Goal: Transaction & Acquisition: Purchase product/service

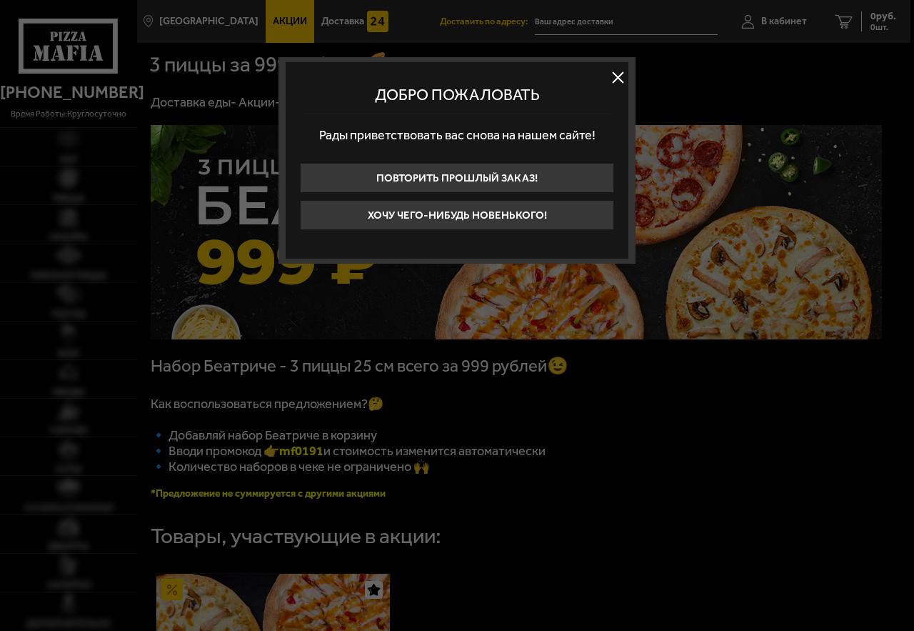
type input "[STREET_ADDRESS]"
click at [577, 204] on button "Хочу чего-нибудь новенького!" at bounding box center [457, 215] width 314 height 30
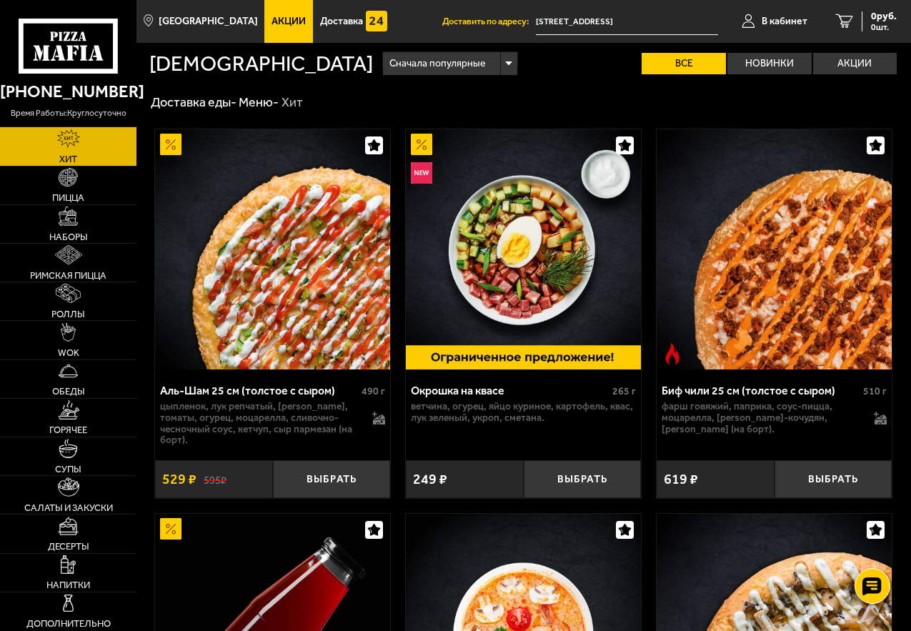
click at [675, 20] on input "[STREET_ADDRESS]" at bounding box center [627, 22] width 182 height 26
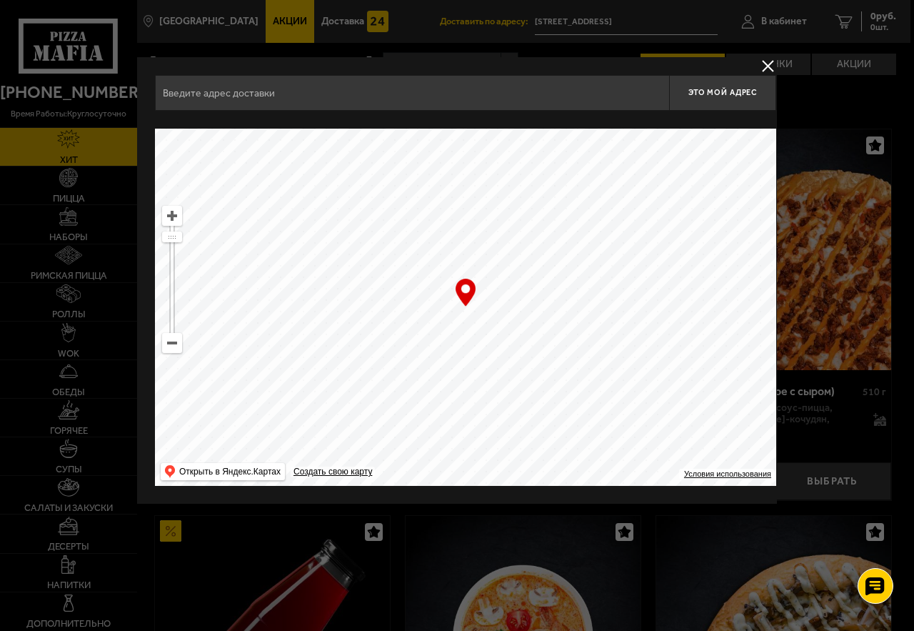
type input "улица Комиссара Смирнова, 5/2"
click at [724, 93] on span "Это мой адрес" at bounding box center [723, 92] width 69 height 9
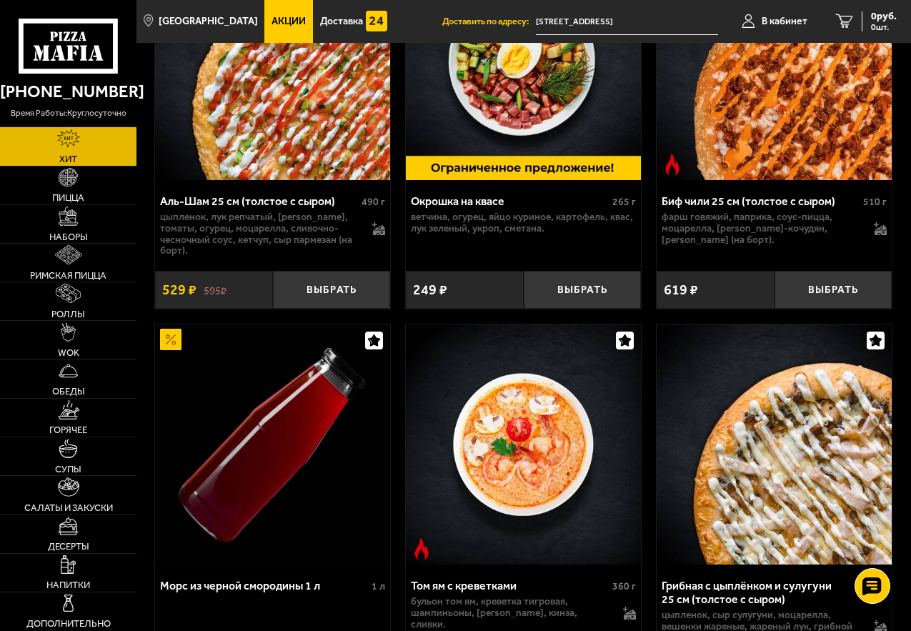
scroll to position [214, 0]
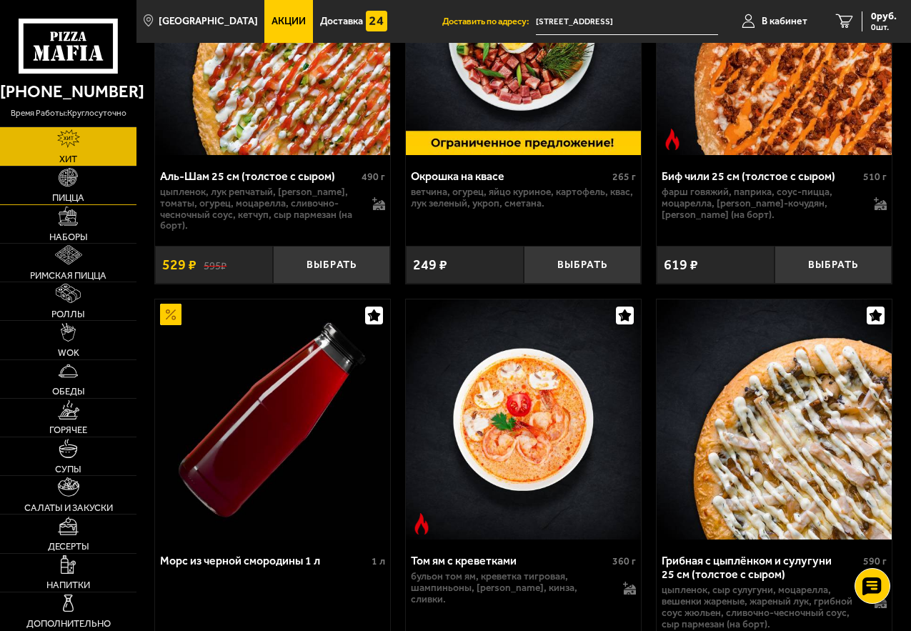
click at [97, 187] on link "Пицца" at bounding box center [68, 185] width 136 height 38
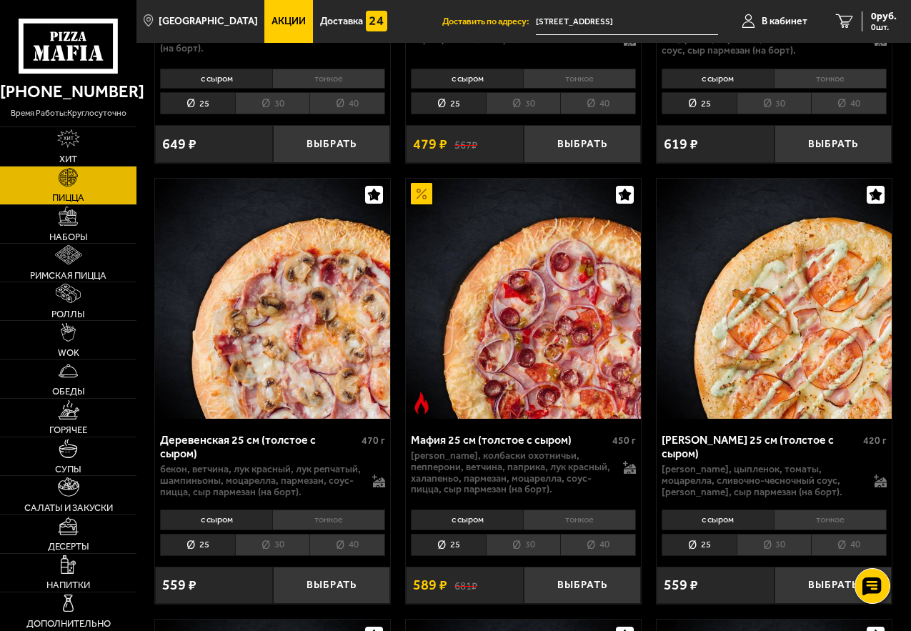
scroll to position [2286, 0]
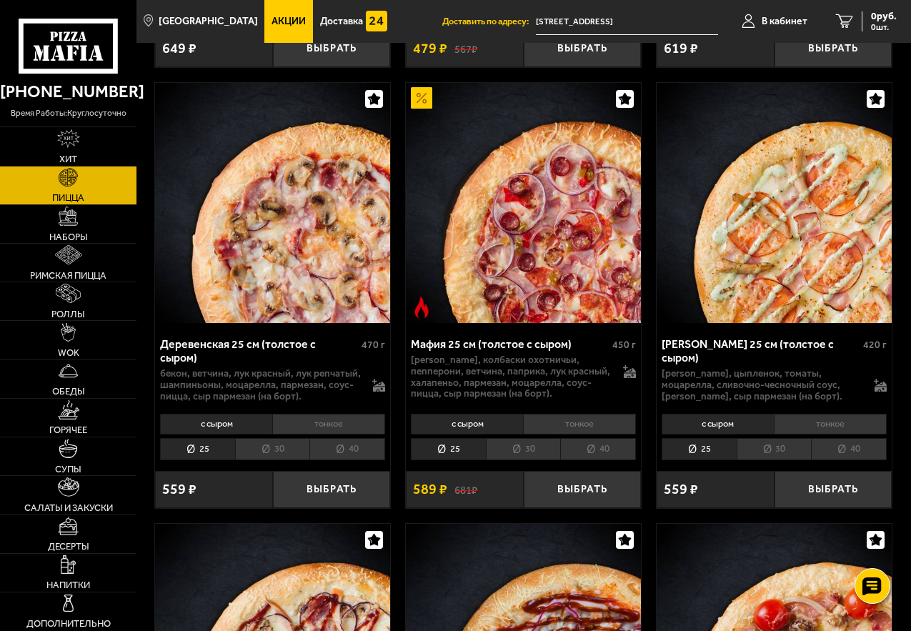
click at [537, 459] on li "30" at bounding box center [523, 449] width 75 height 22
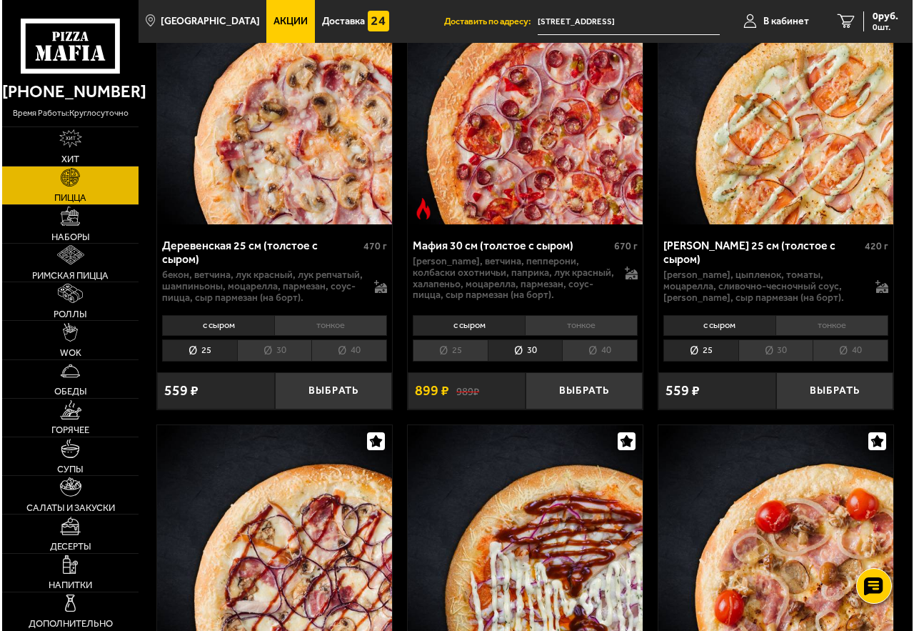
scroll to position [2429, 0]
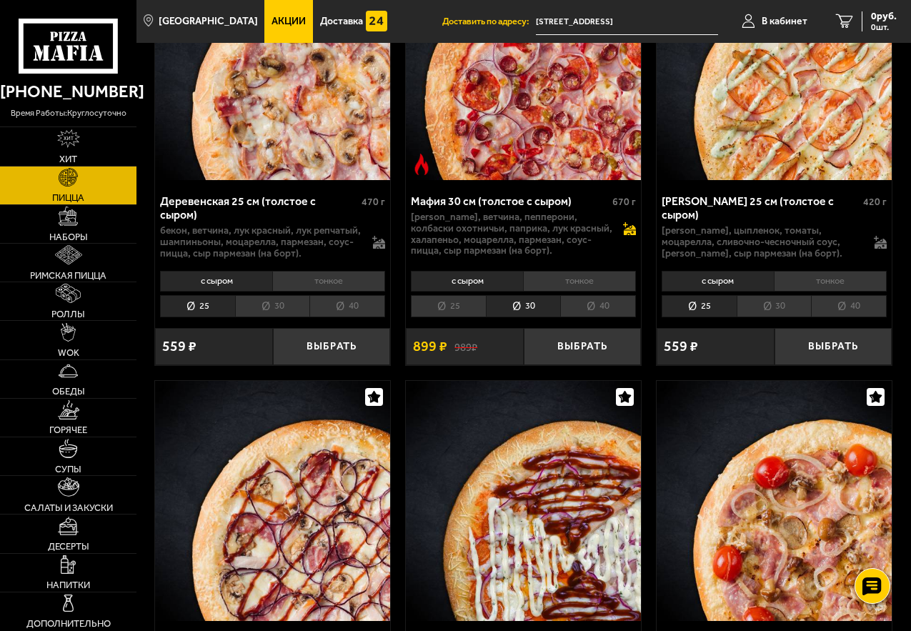
click at [629, 235] on icon at bounding box center [630, 232] width 12 height 5
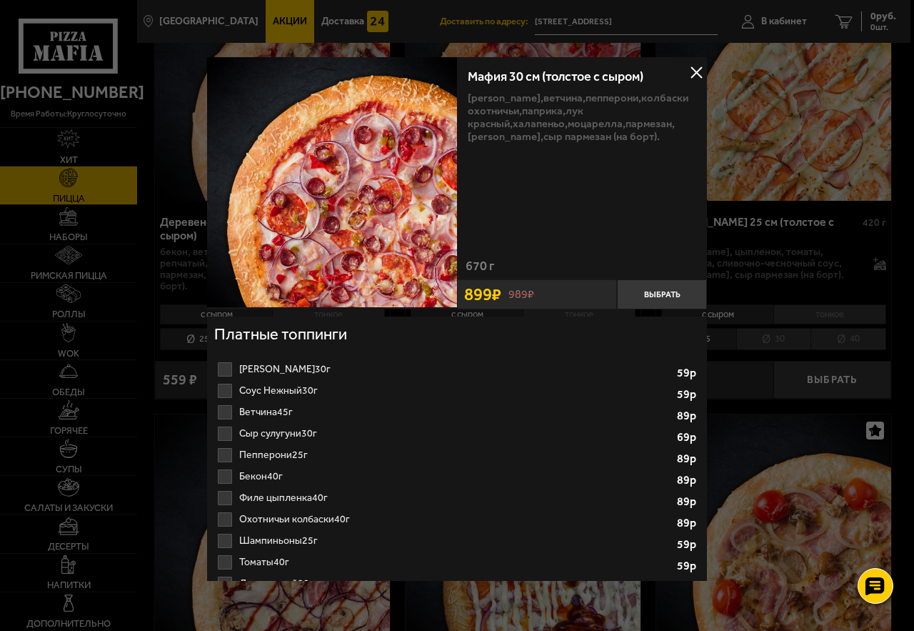
click at [223, 539] on label "Шампиньоны 25г 1 2 3 4 5 6 7 8" at bounding box center [457, 540] width 486 height 21
click at [0, 0] on input "Шампиньоны 25г 1 2 3 4 5 6 7 8" at bounding box center [0, 0] width 0 height 0
click at [654, 545] on select "1 2 3 4 5 6 7 8" at bounding box center [648, 543] width 39 height 18
select select "3"
click at [629, 534] on select "1 2 3 4 5 6 7 8" at bounding box center [648, 543] width 39 height 18
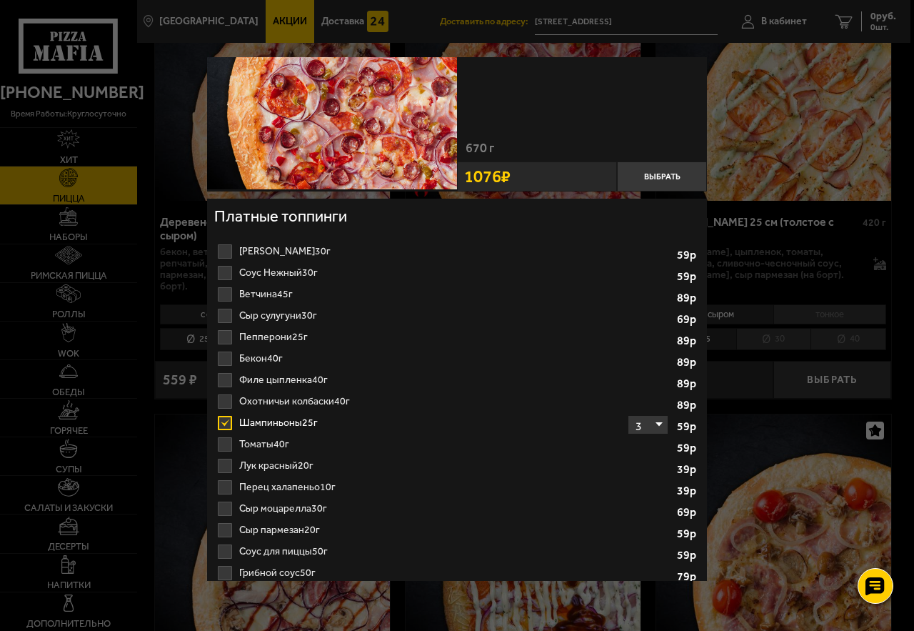
scroll to position [143, 0]
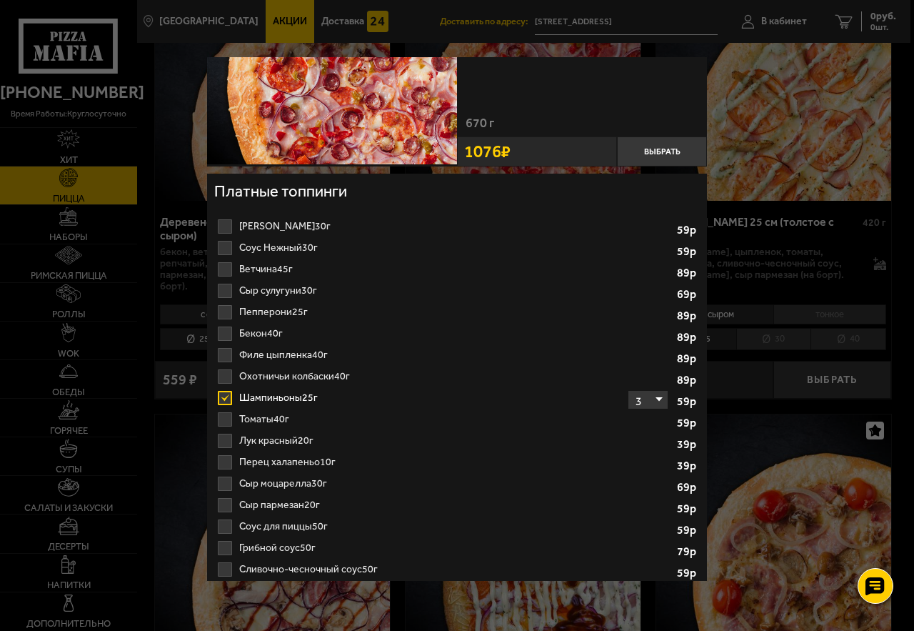
click at [220, 483] on label "Сыр моцарелла 30г 1 2 3 4 5" at bounding box center [457, 483] width 486 height 21
click at [0, 0] on input "Сыр моцарелла 30г 1 2 3 4 5" at bounding box center [0, 0] width 0 height 0
click at [224, 504] on label "Сыр пармезан 20г 1 2 3 4" at bounding box center [457, 504] width 486 height 21
click at [0, 0] on input "Сыр пармезан 20г 1 2 3 4" at bounding box center [0, 0] width 0 height 0
click at [219, 269] on label "Ветчина 45г 1 2 3" at bounding box center [457, 269] width 486 height 21
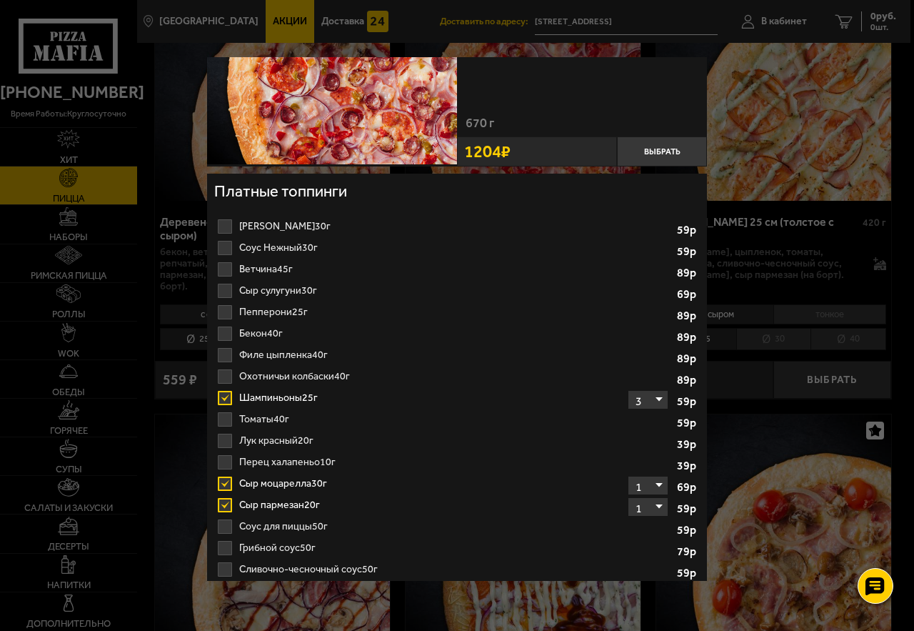
click at [0, 0] on input "Ветчина 45г 1 2 3" at bounding box center [0, 0] width 0 height 0
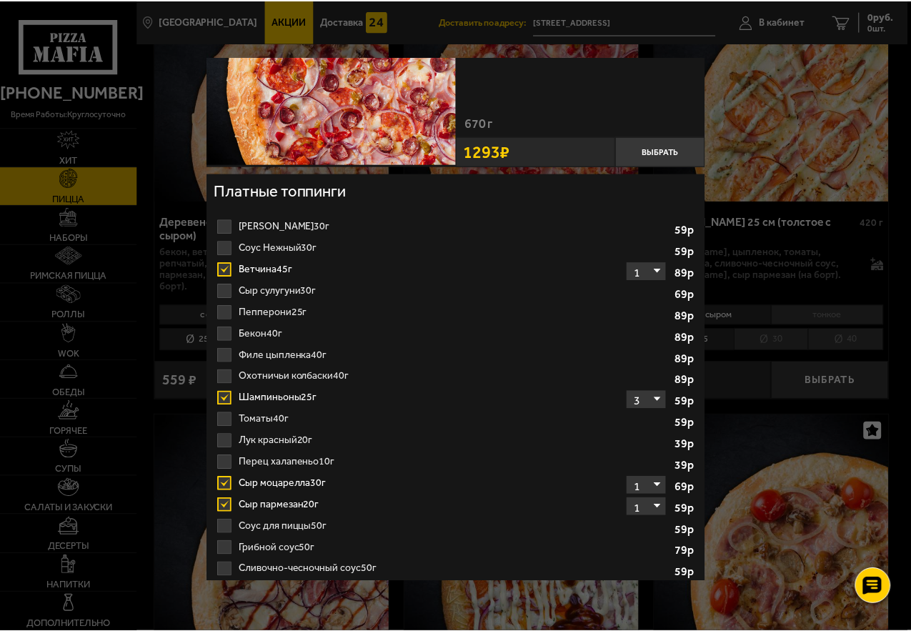
scroll to position [175, 0]
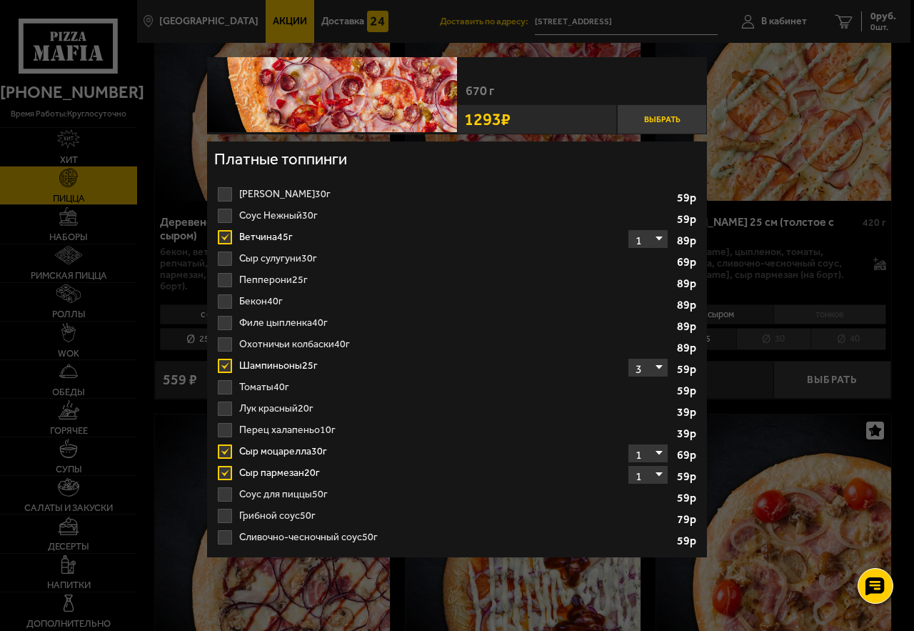
click at [667, 115] on button "Выбрать" at bounding box center [662, 119] width 90 height 30
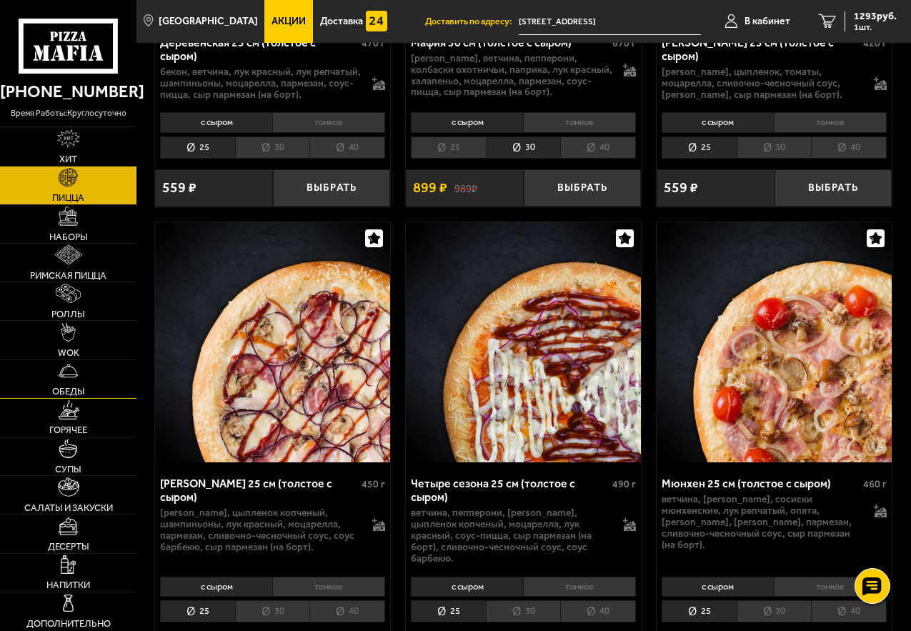
scroll to position [2429, 0]
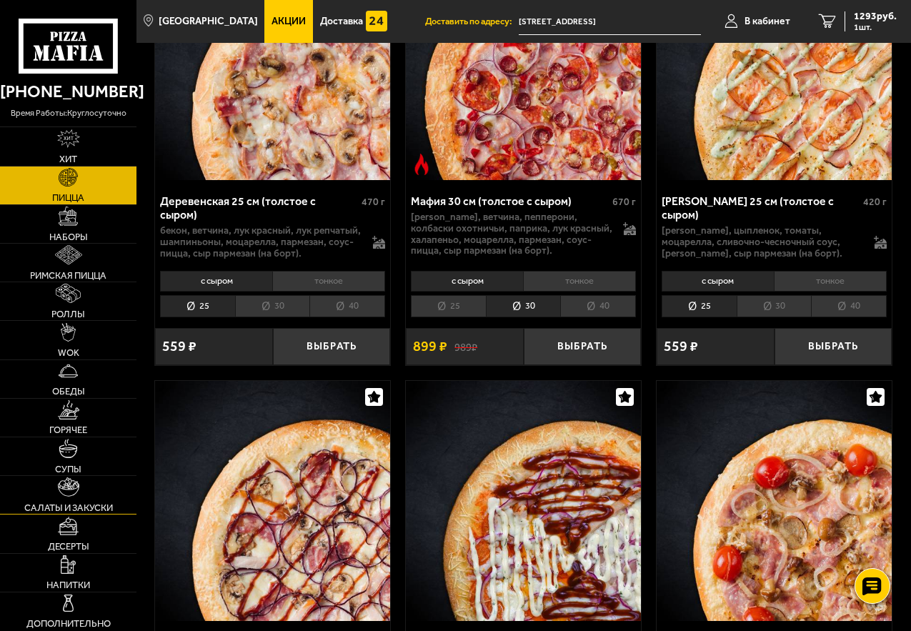
click at [94, 484] on link "Салаты и закуски" at bounding box center [68, 495] width 136 height 38
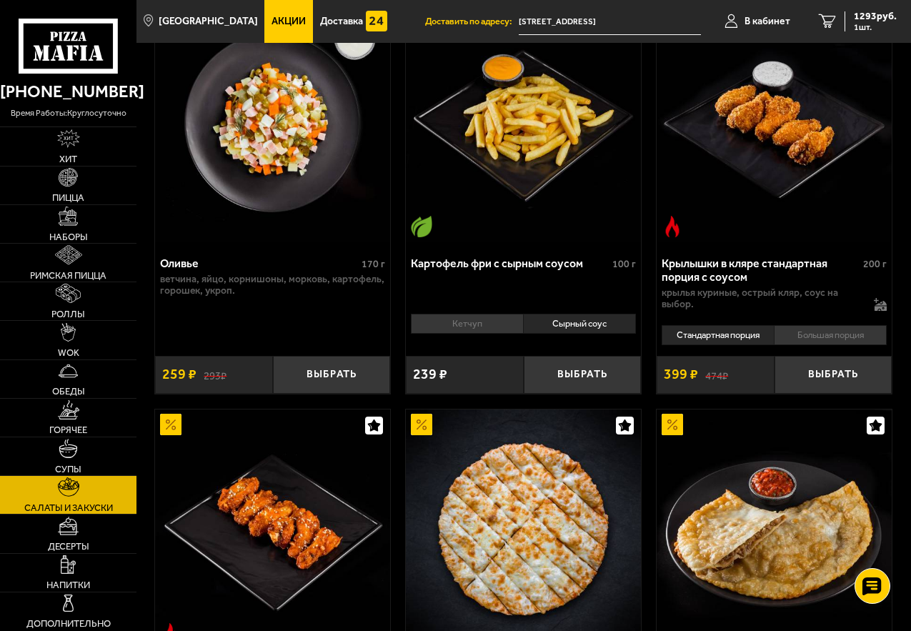
scroll to position [447, 0]
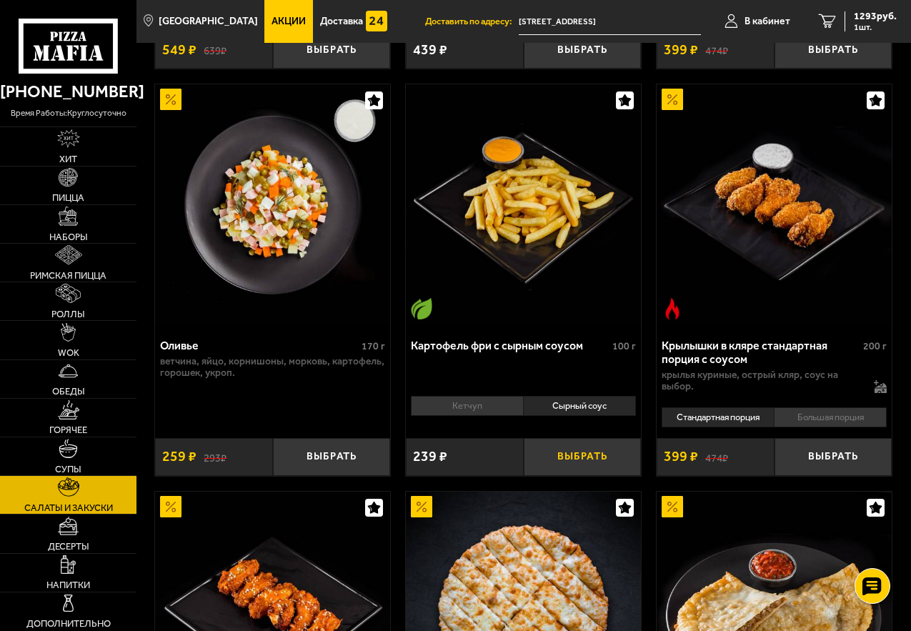
click at [574, 454] on button "Выбрать" at bounding box center [583, 457] width 118 height 38
click at [81, 313] on span "Роллы" at bounding box center [68, 313] width 34 height 9
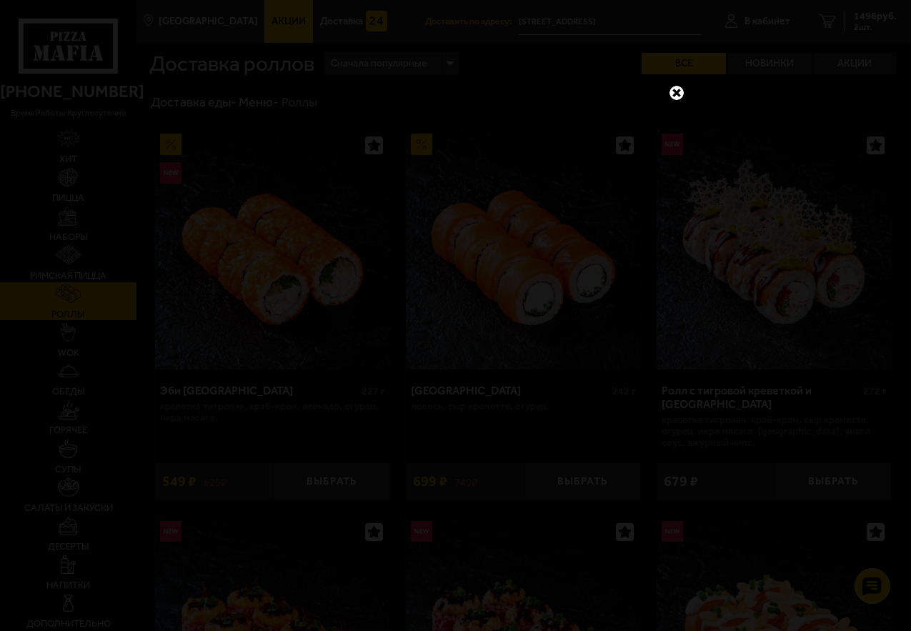
click at [856, 12] on div at bounding box center [455, 315] width 911 height 631
click at [679, 94] on link at bounding box center [676, 93] width 19 height 19
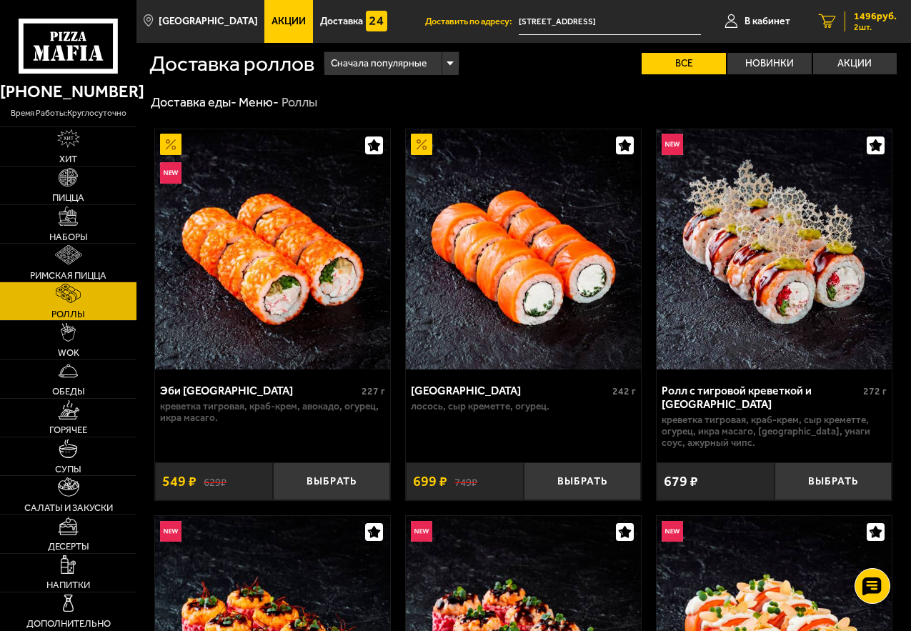
click at [862, 24] on span "2 шт." at bounding box center [875, 27] width 43 height 9
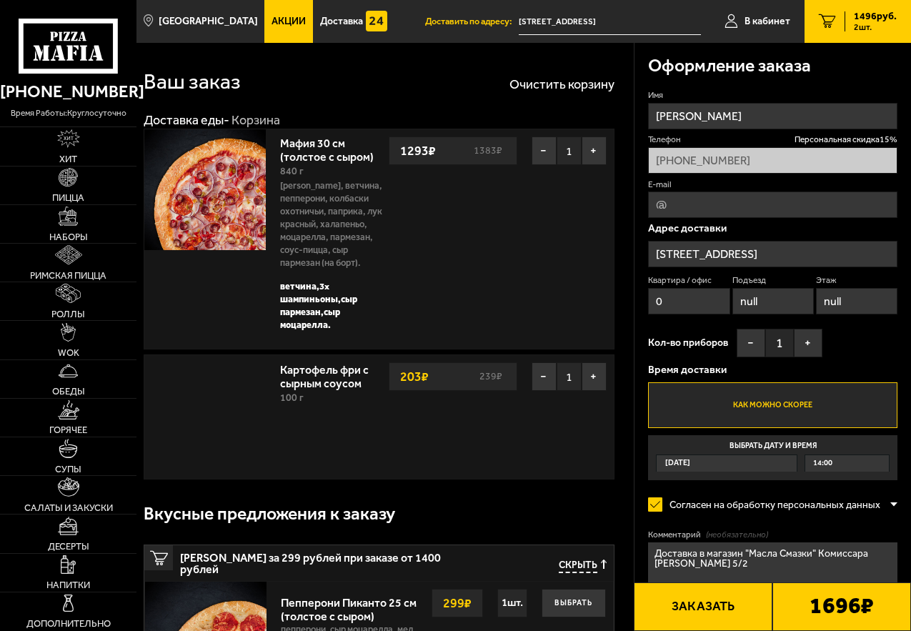
type input "улица Комиссара Смирнова, 5/2"
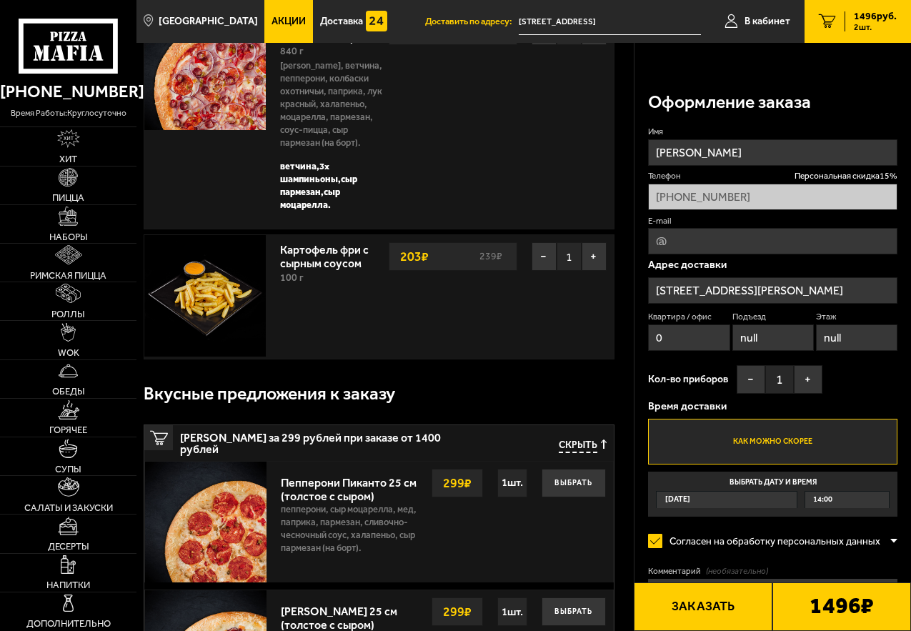
scroll to position [71, 0]
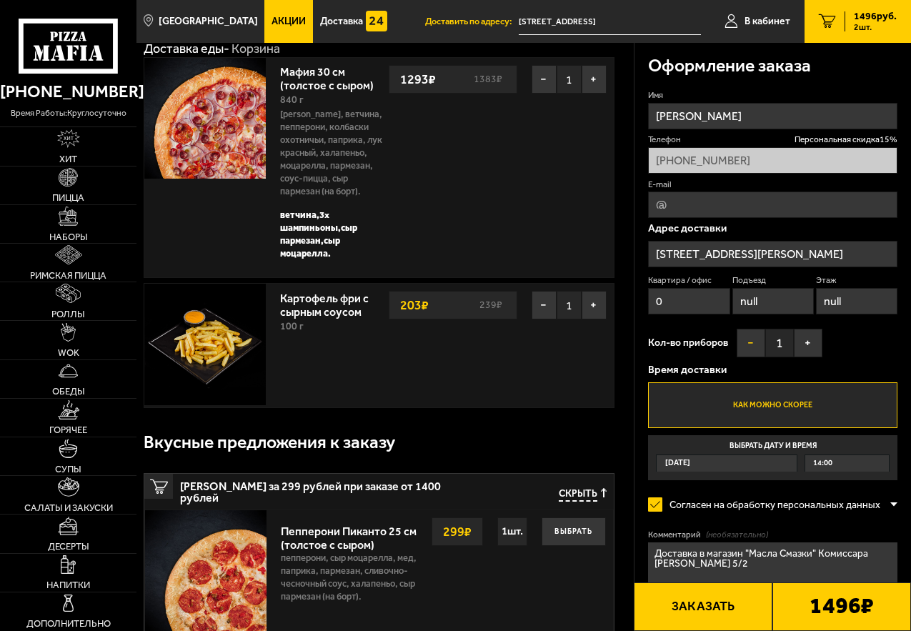
click at [747, 345] on button "−" at bounding box center [751, 343] width 29 height 29
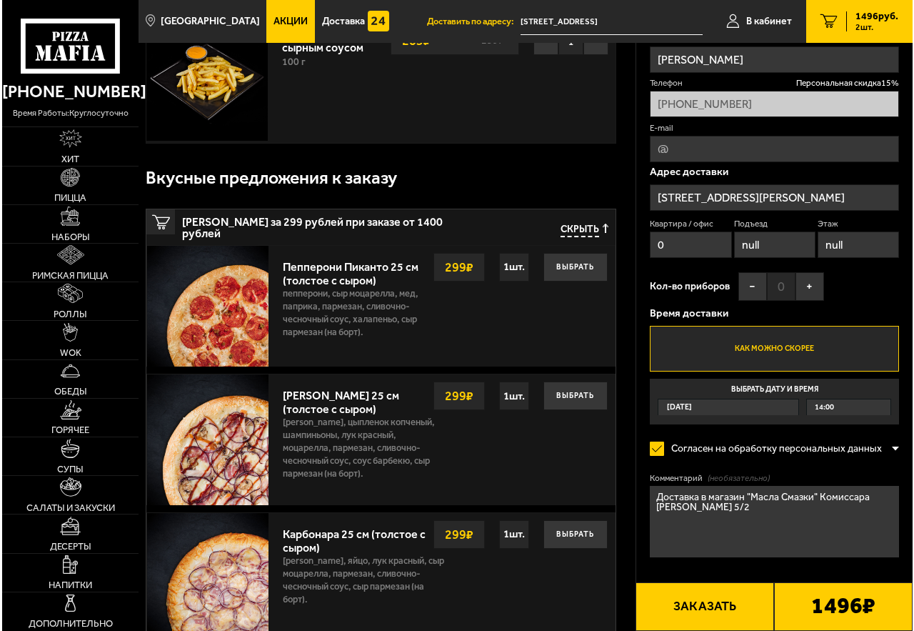
scroll to position [357, 0]
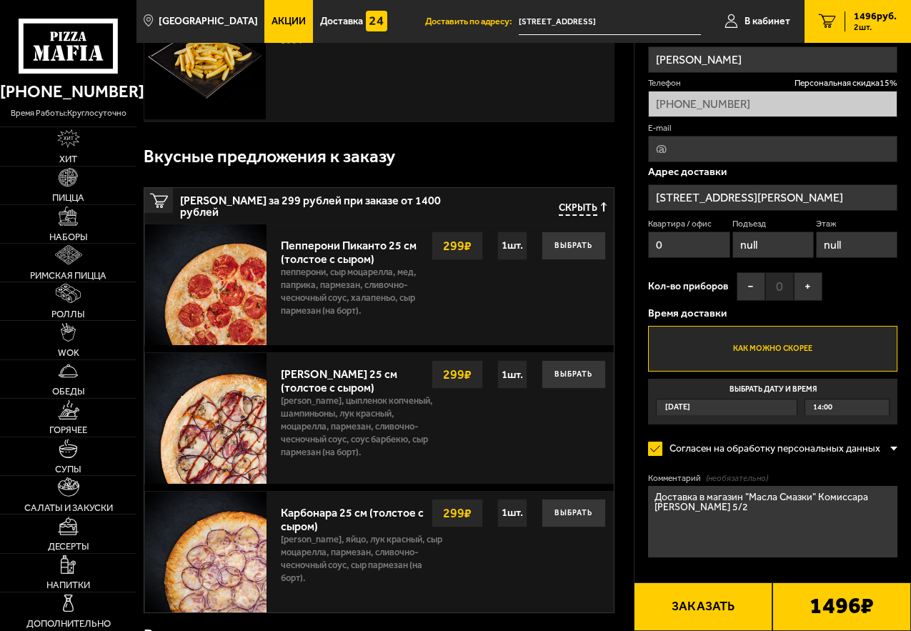
click at [750, 601] on button "Заказать" at bounding box center [703, 606] width 139 height 49
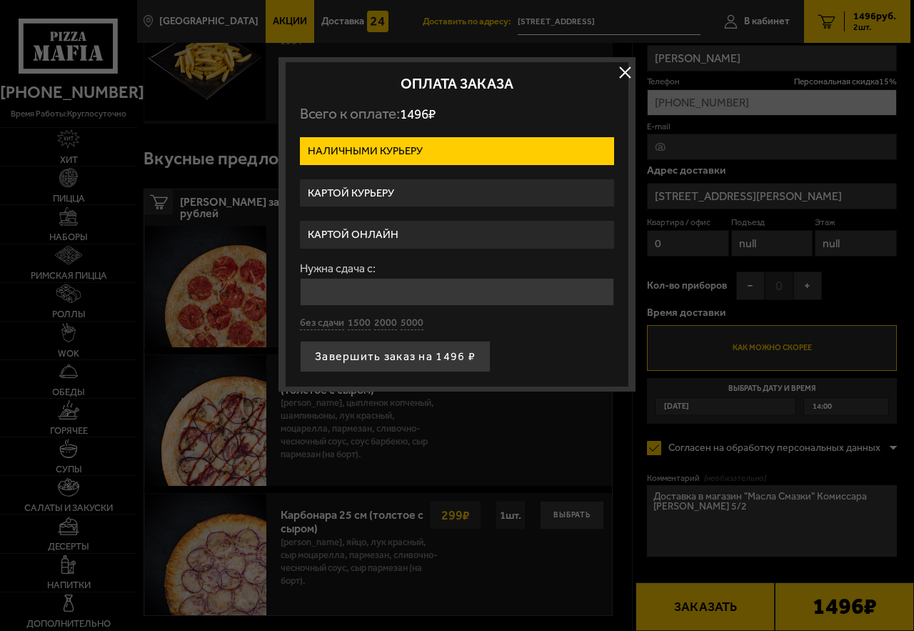
click at [469, 234] on label "Картой онлайн" at bounding box center [457, 235] width 314 height 28
click at [0, 0] on input "Картой онлайн" at bounding box center [0, 0] width 0 height 0
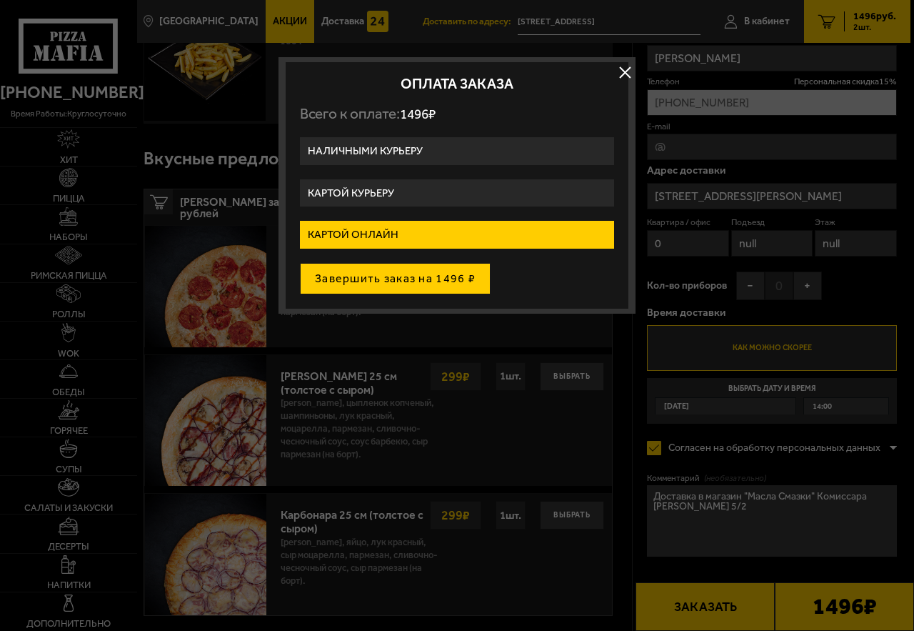
click at [443, 277] on button "Завершить заказ на 1496 ₽" at bounding box center [395, 278] width 191 height 31
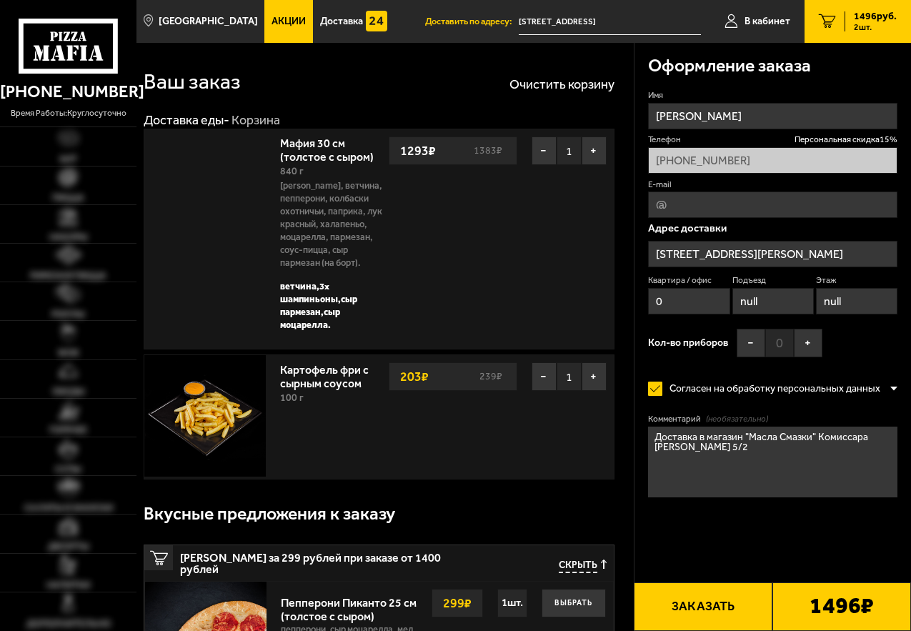
click at [722, 602] on button "Заказать" at bounding box center [703, 606] width 139 height 49
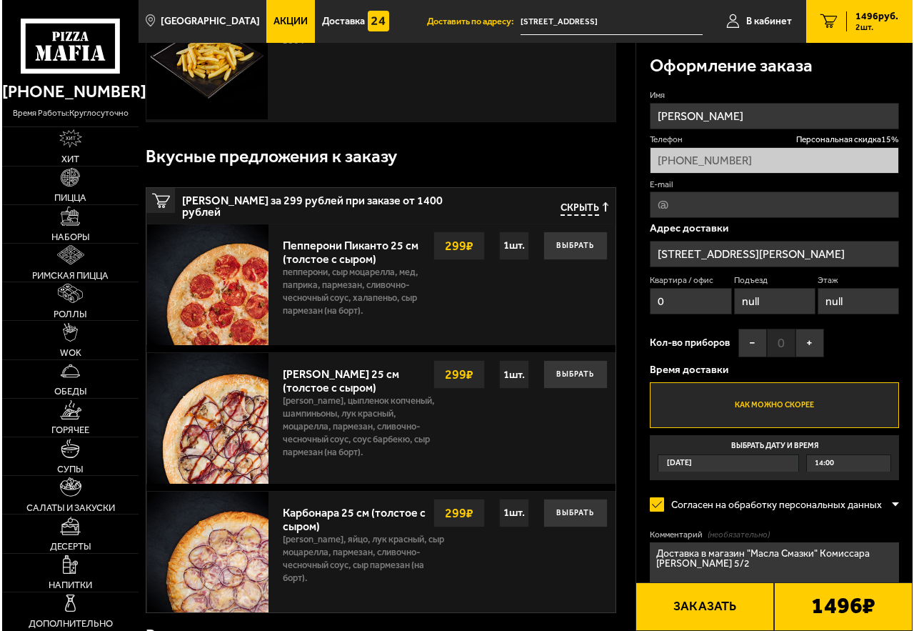
scroll to position [357, 0]
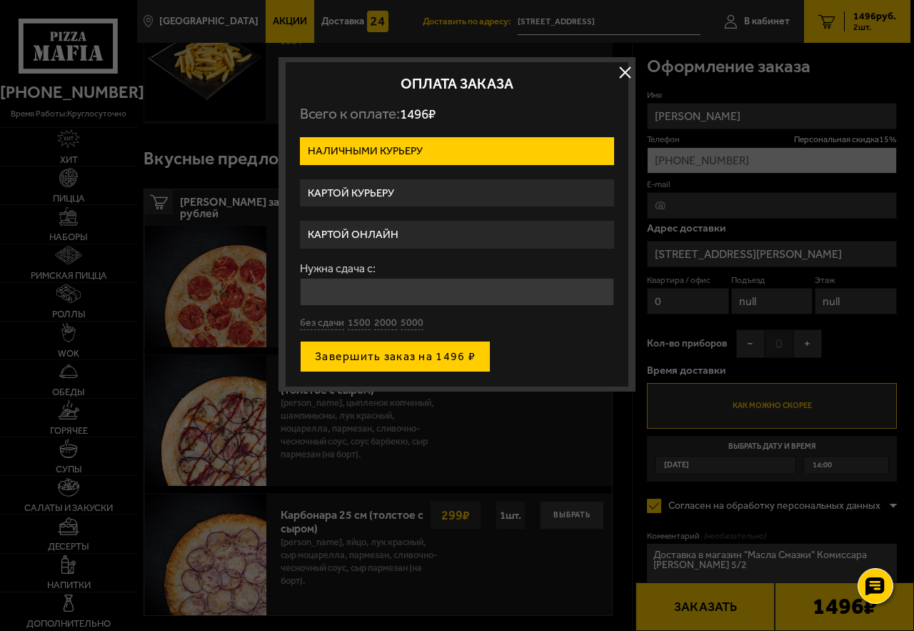
click at [451, 359] on button "Завершить заказ на 1496 ₽" at bounding box center [395, 356] width 191 height 31
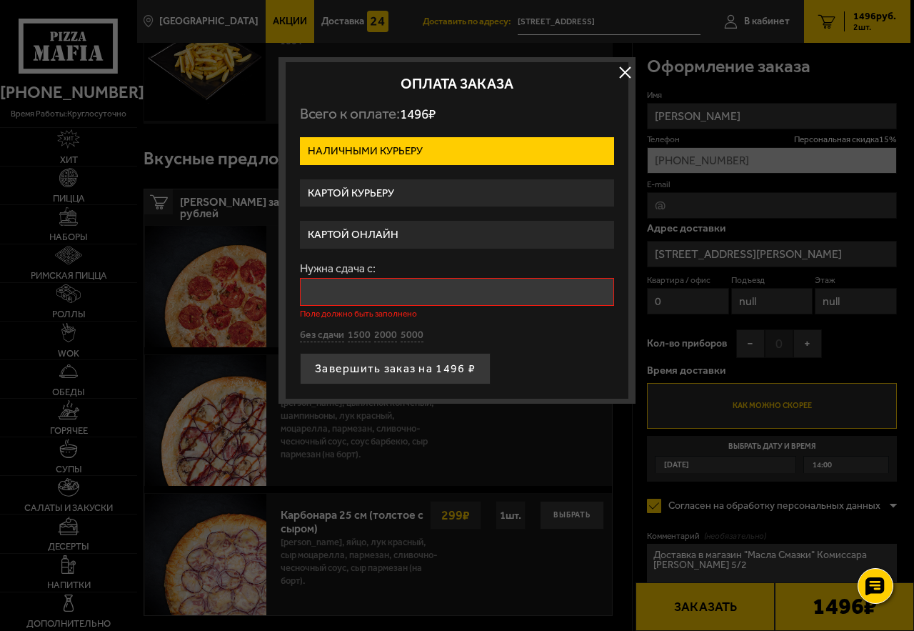
click at [451, 279] on input "Нужна сдача с:" at bounding box center [457, 292] width 314 height 28
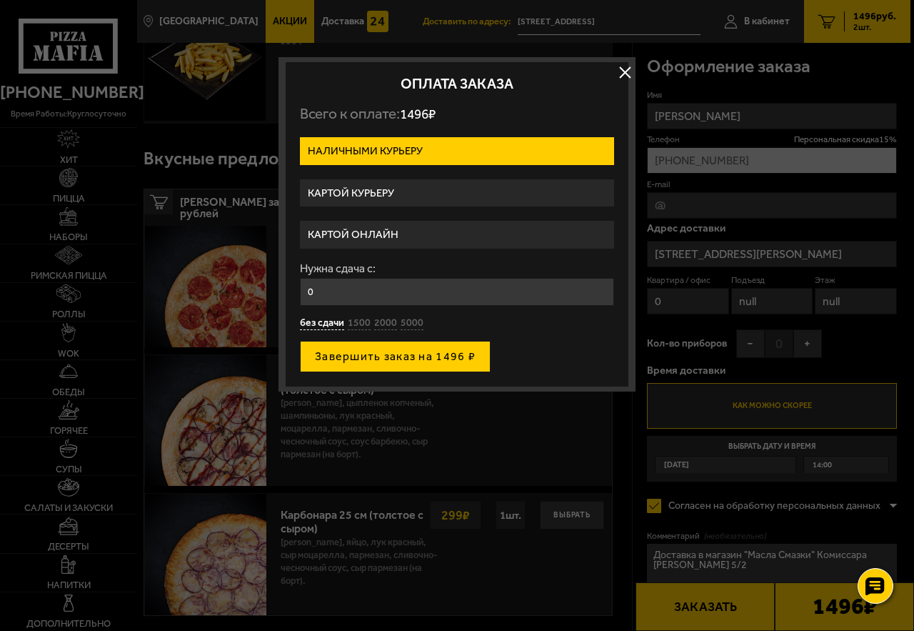
type input "0"
click at [439, 359] on button "Завершить заказ на 1496 ₽" at bounding box center [395, 356] width 191 height 31
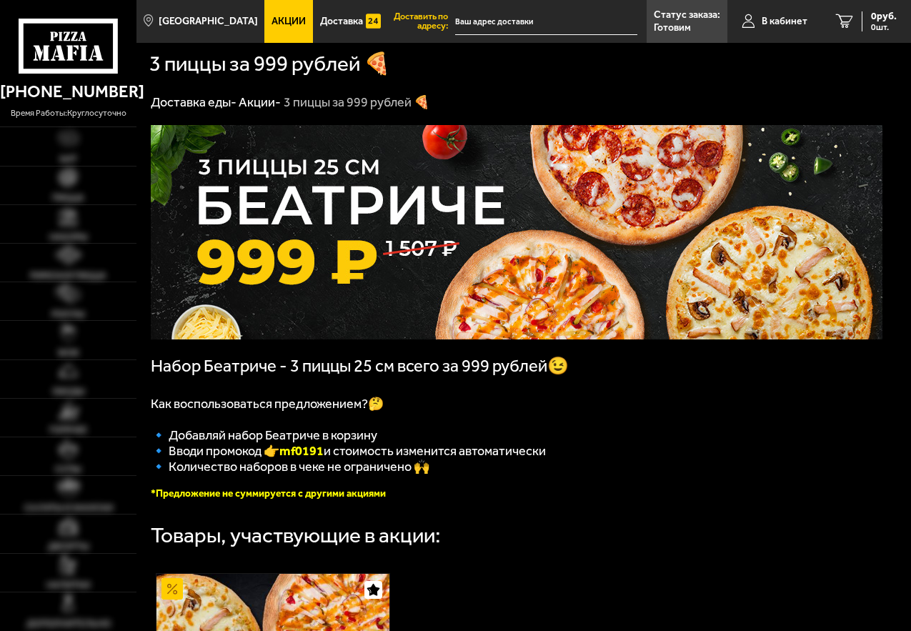
type input "[STREET_ADDRESS]"
click at [782, 22] on span "В кабинет" at bounding box center [785, 21] width 46 height 10
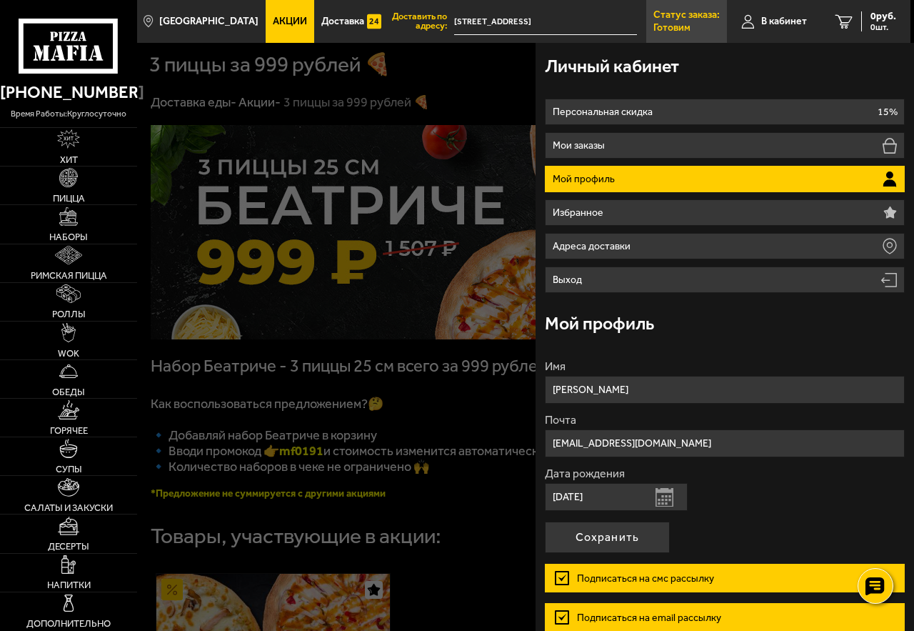
click at [694, 22] on link "Статус заказа: Готовим" at bounding box center [687, 21] width 81 height 43
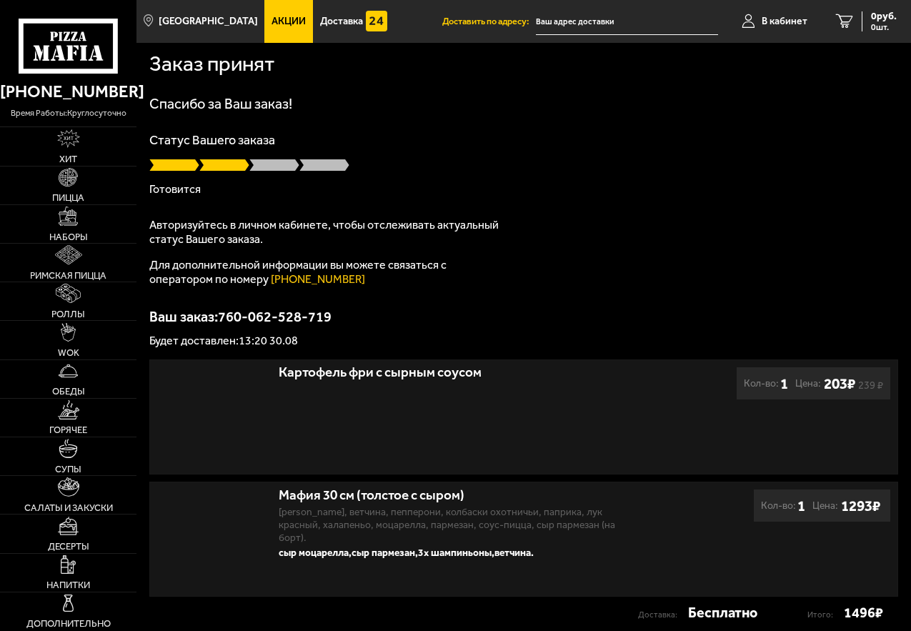
type input "[STREET_ADDRESS]"
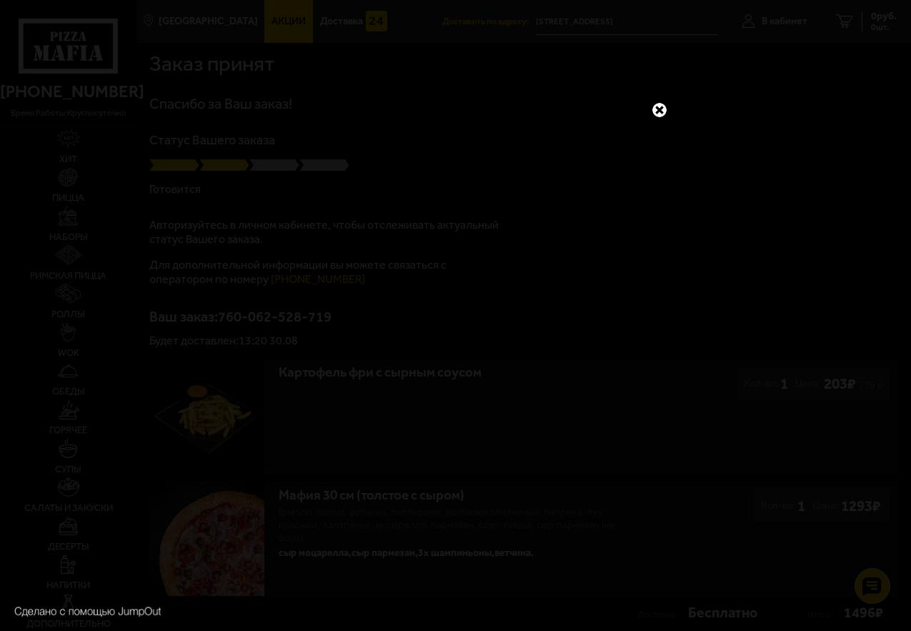
click at [659, 106] on link at bounding box center [659, 110] width 19 height 19
